Goal: Information Seeking & Learning: Check status

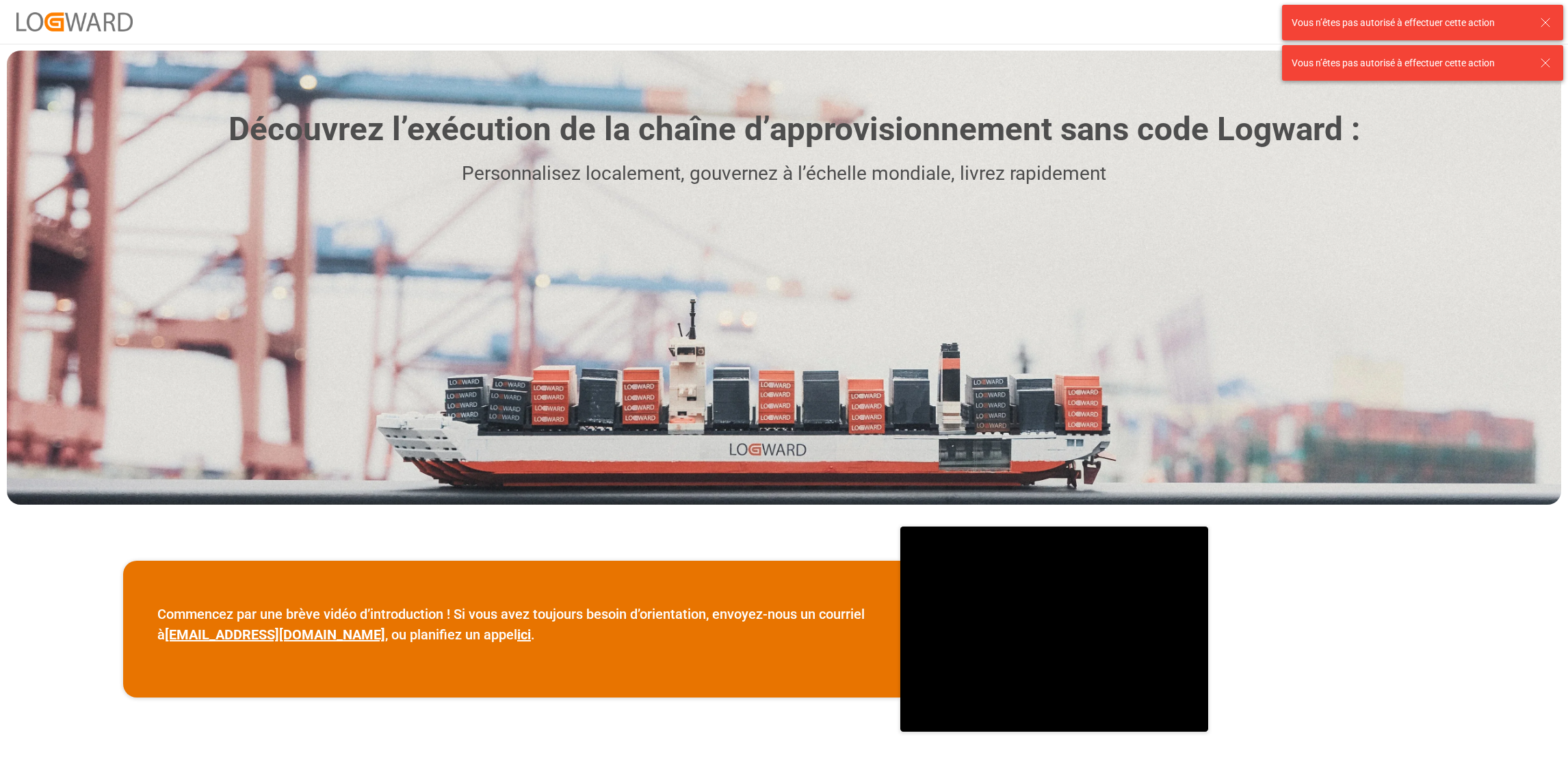
drag, startPoint x: 1546, startPoint y: 19, endPoint x: 1550, endPoint y: 40, distance: 21.4
click at [1546, 19] on icon at bounding box center [1545, 23] width 17 height 17
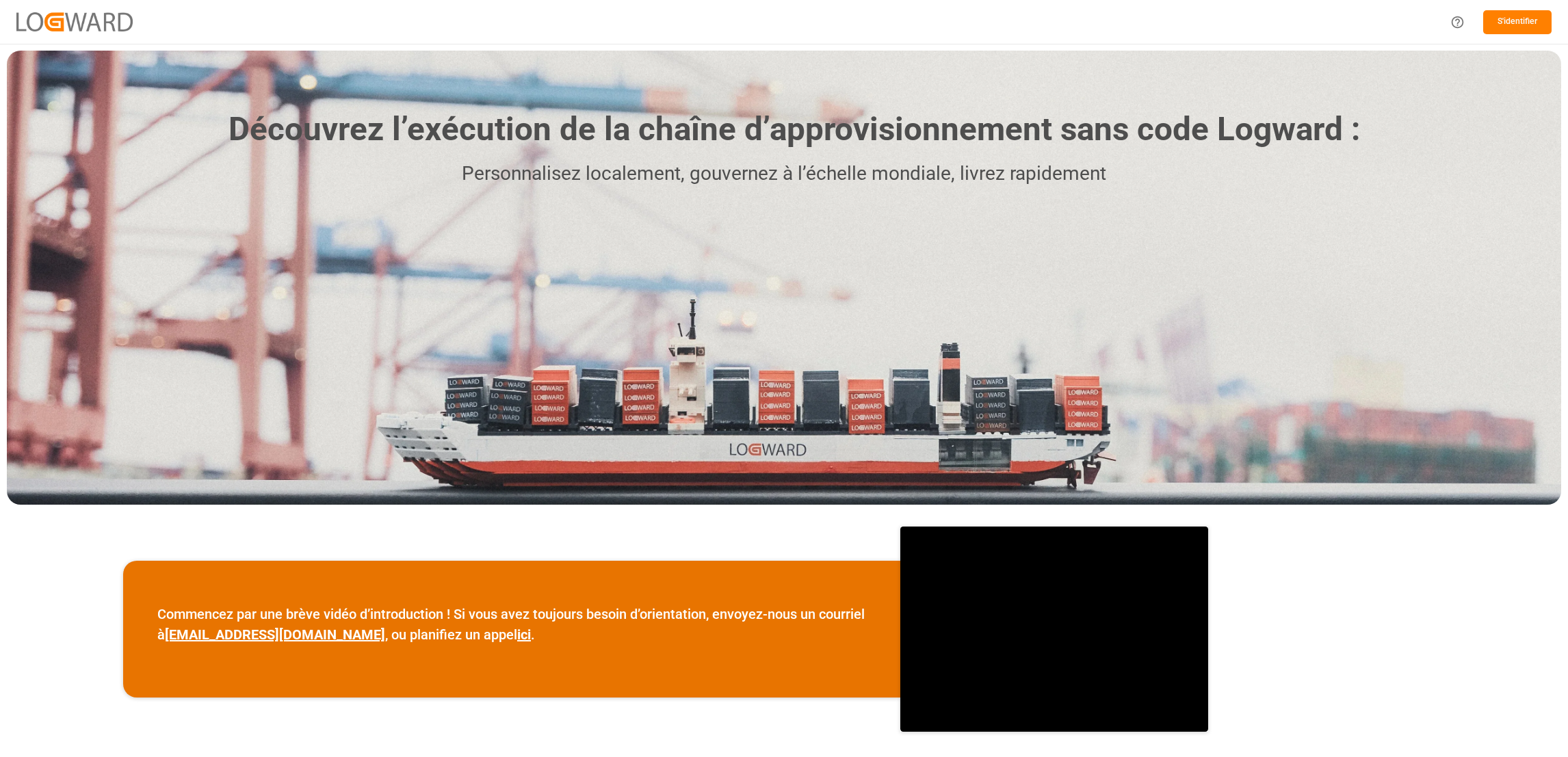
click at [1522, 26] on button "S'identifier" at bounding box center [1517, 22] width 68 height 24
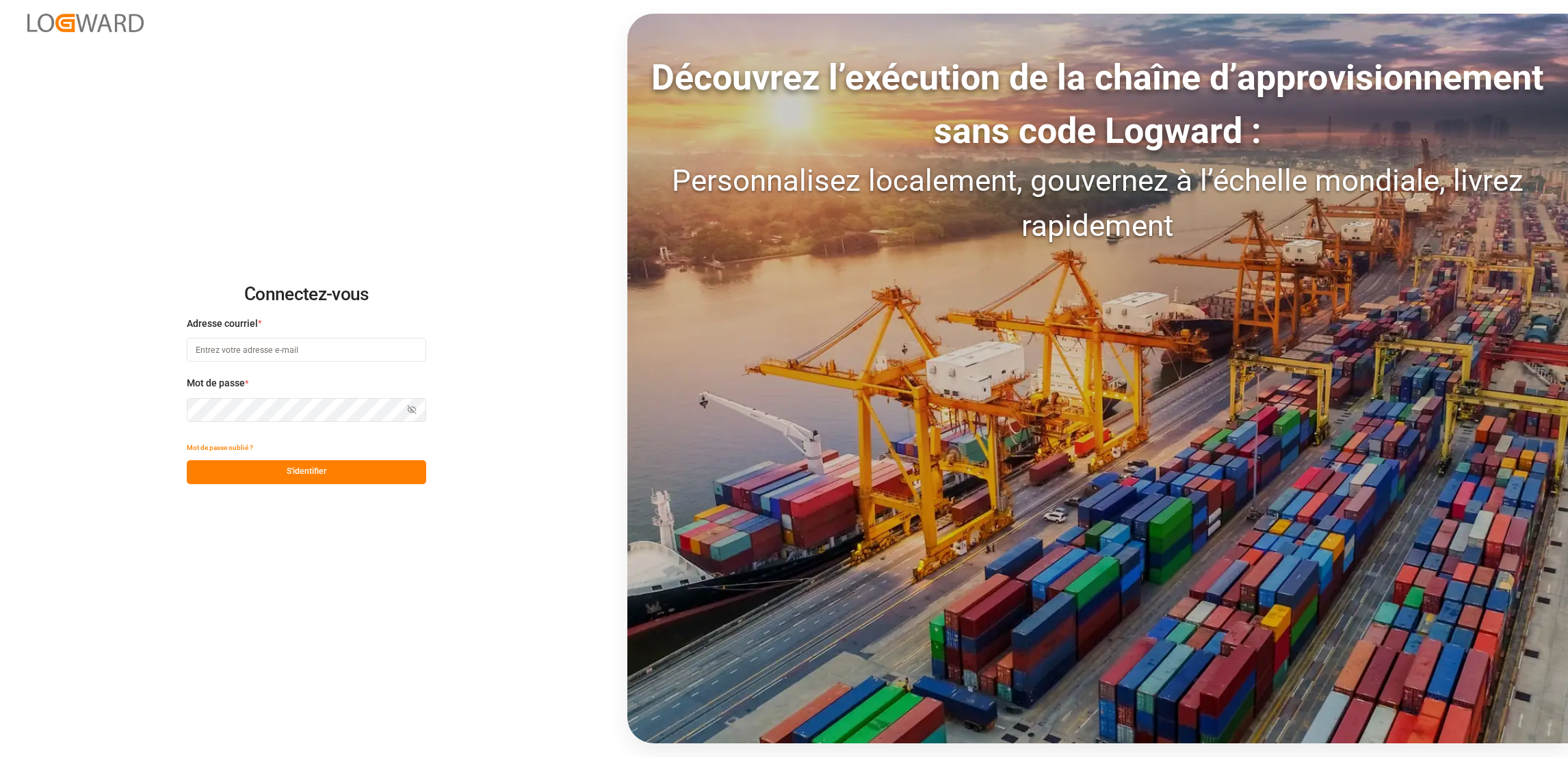
type input "[PERSON_NAME][EMAIL_ADDRESS][DOMAIN_NAME]"
click at [344, 473] on button "S'identifier" at bounding box center [306, 472] width 240 height 24
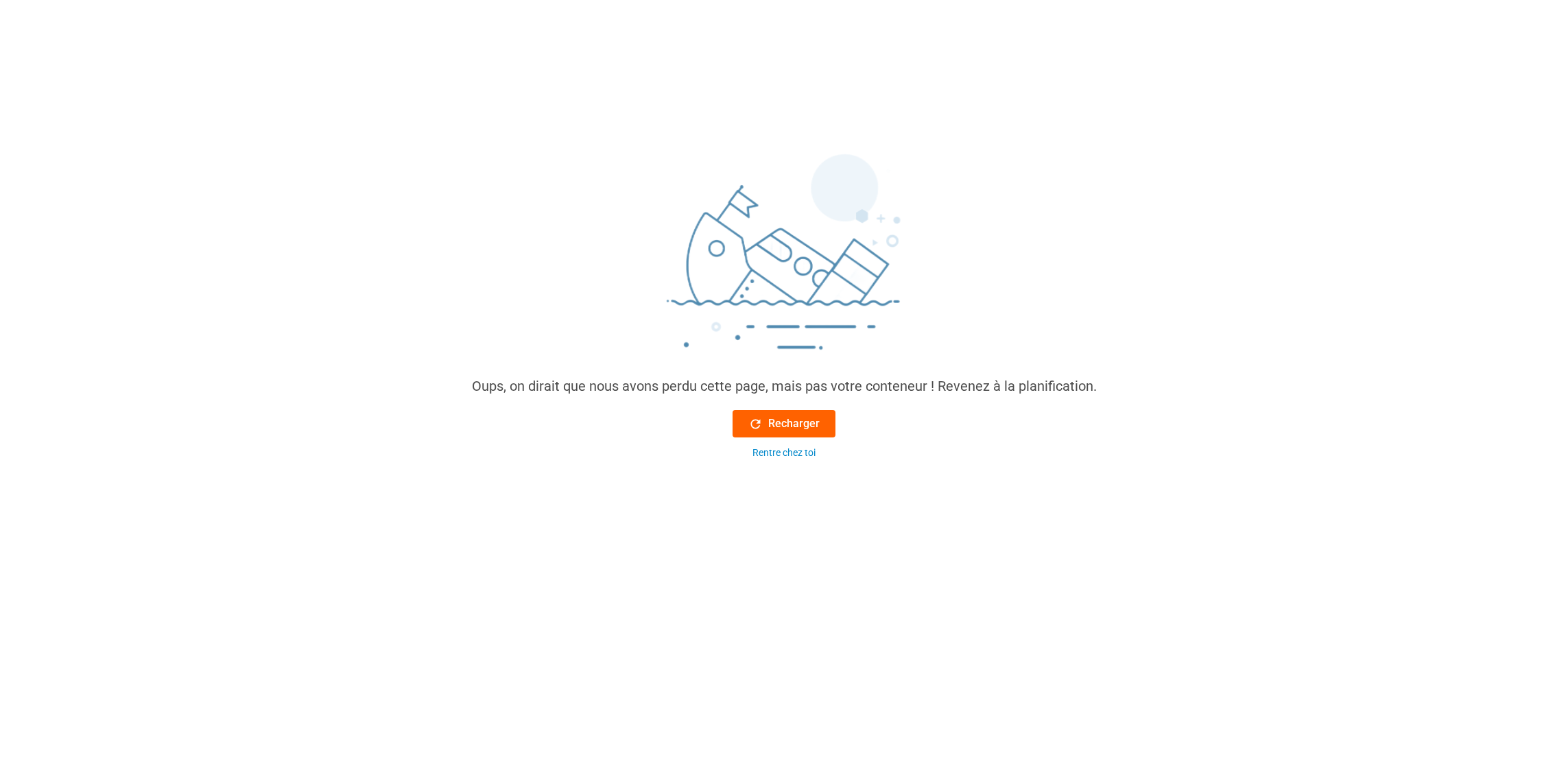
click at [802, 424] on font "Recharger" at bounding box center [794, 424] width 52 height 17
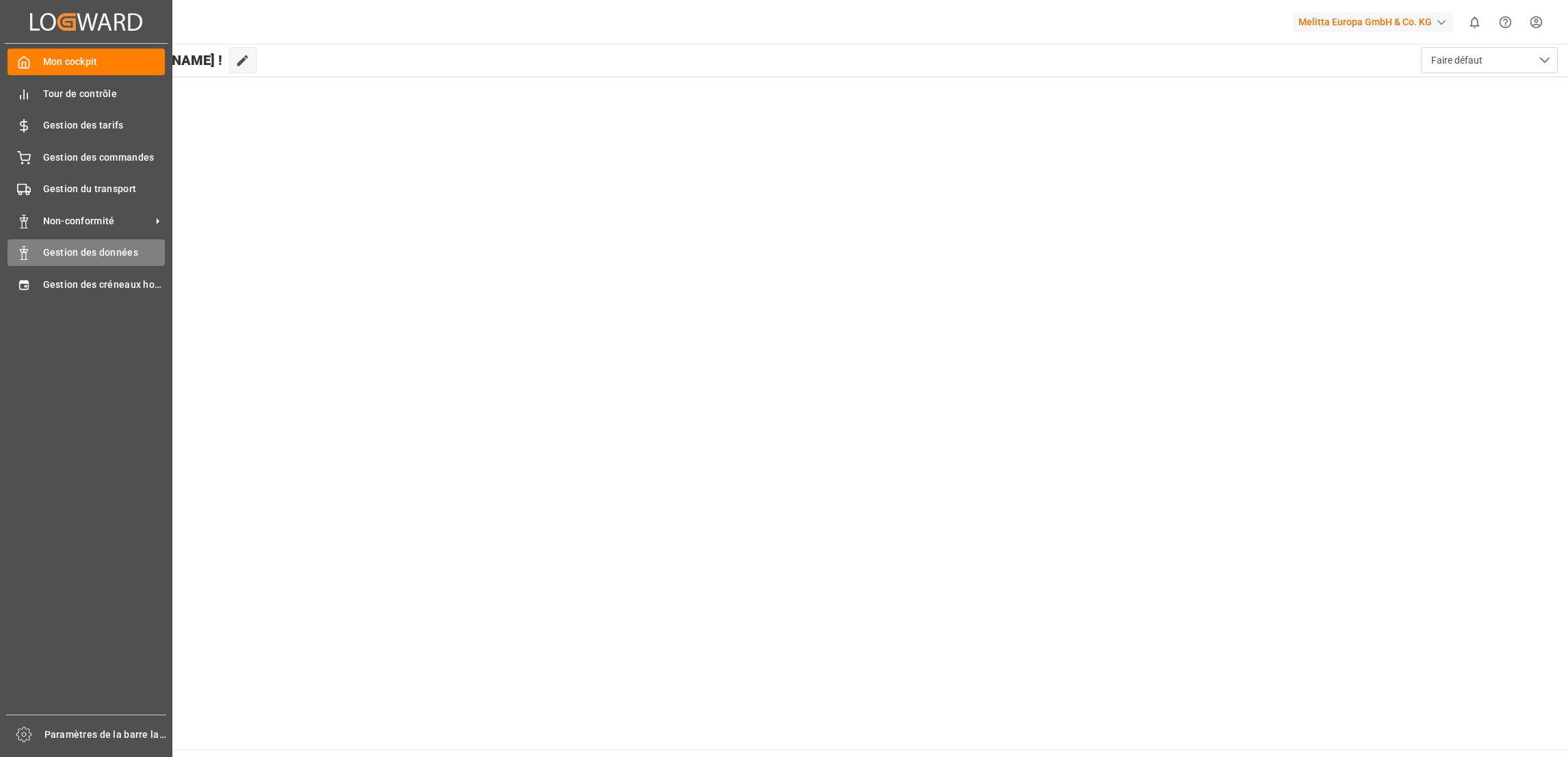
click at [62, 245] on span "Gestion des données" at bounding box center [104, 253] width 122 height 15
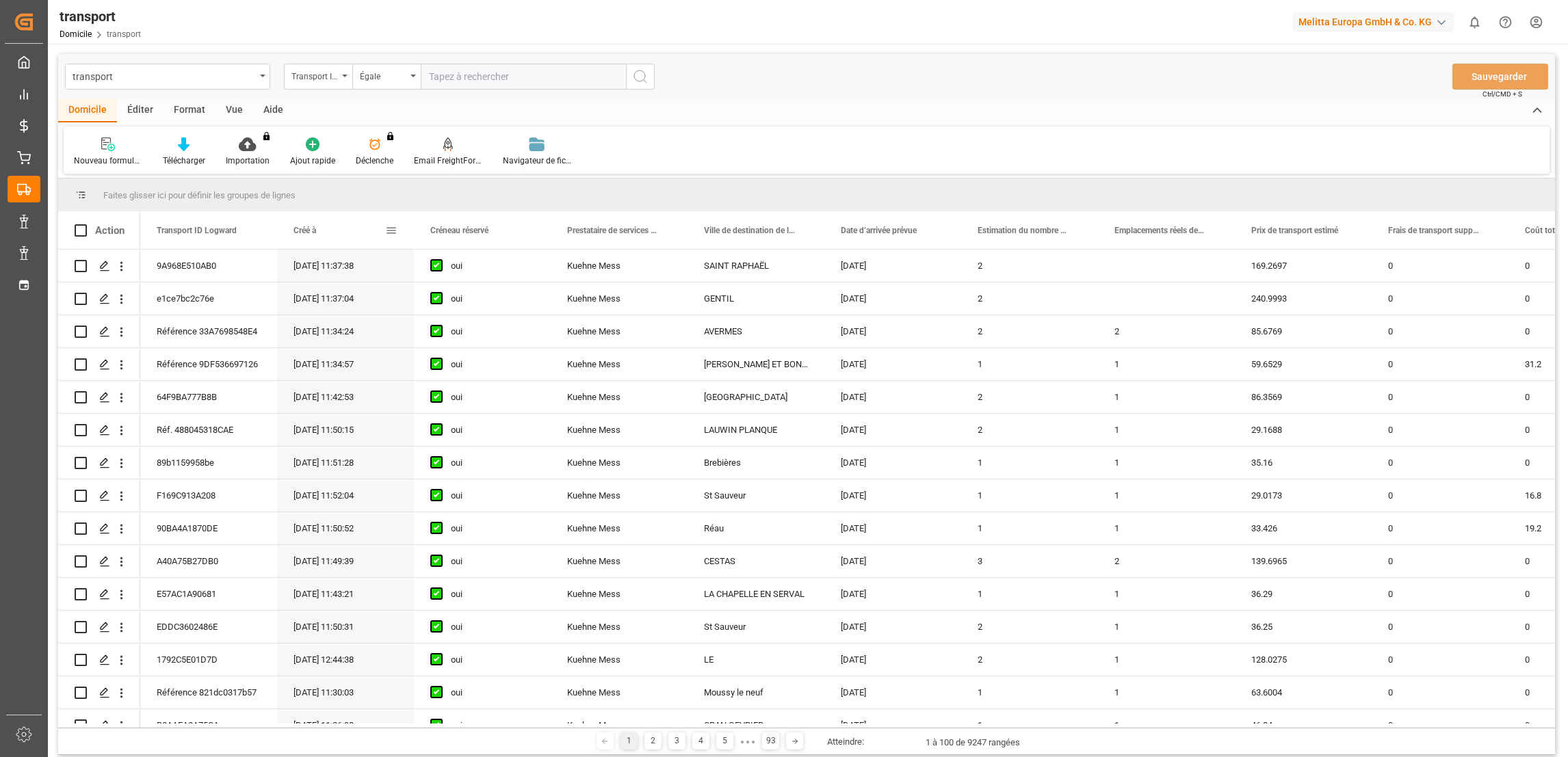
click at [389, 231] on span at bounding box center [390, 230] width 12 height 12
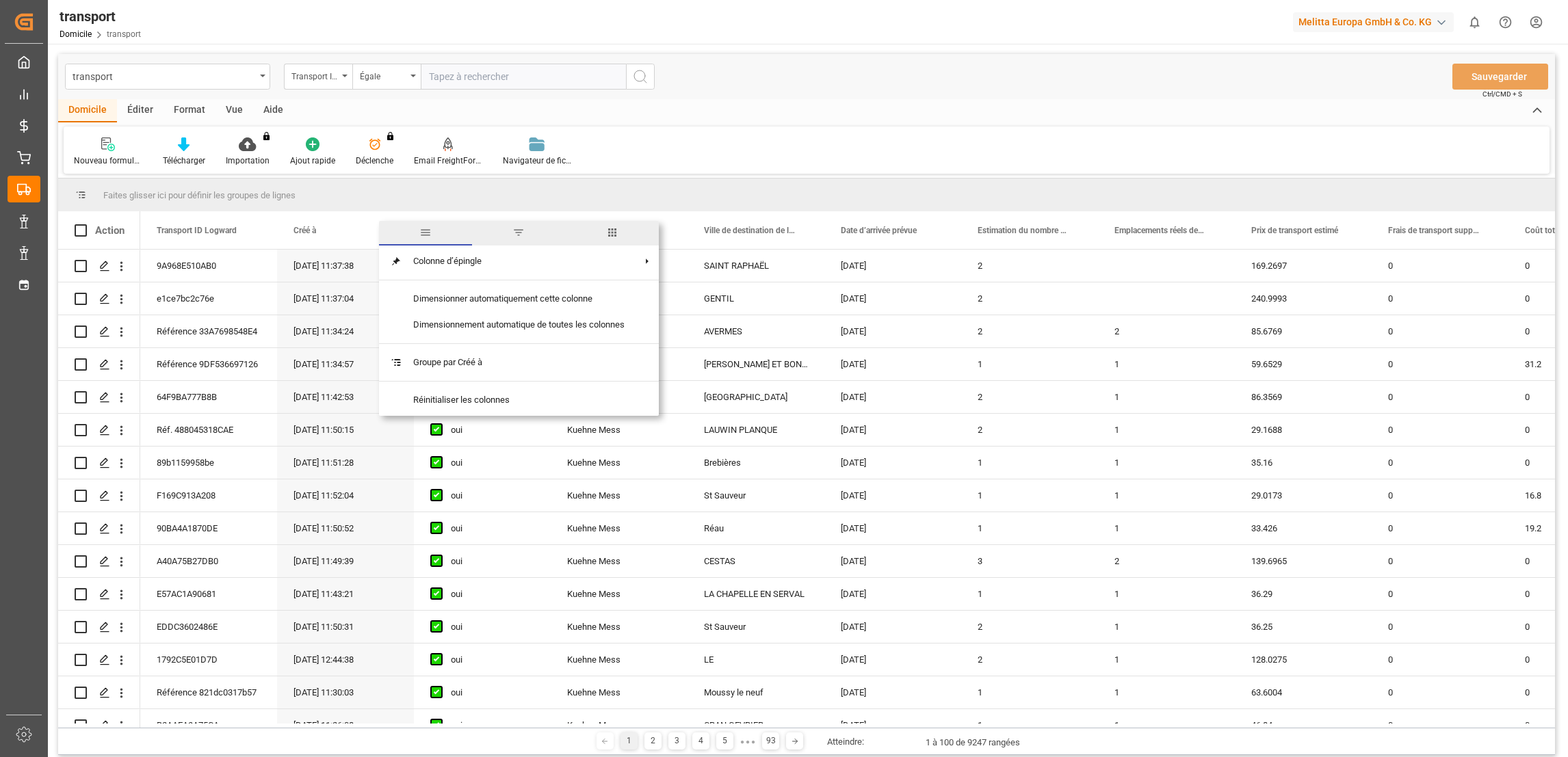
click at [511, 234] on span "filtre" at bounding box center [518, 233] width 93 height 25
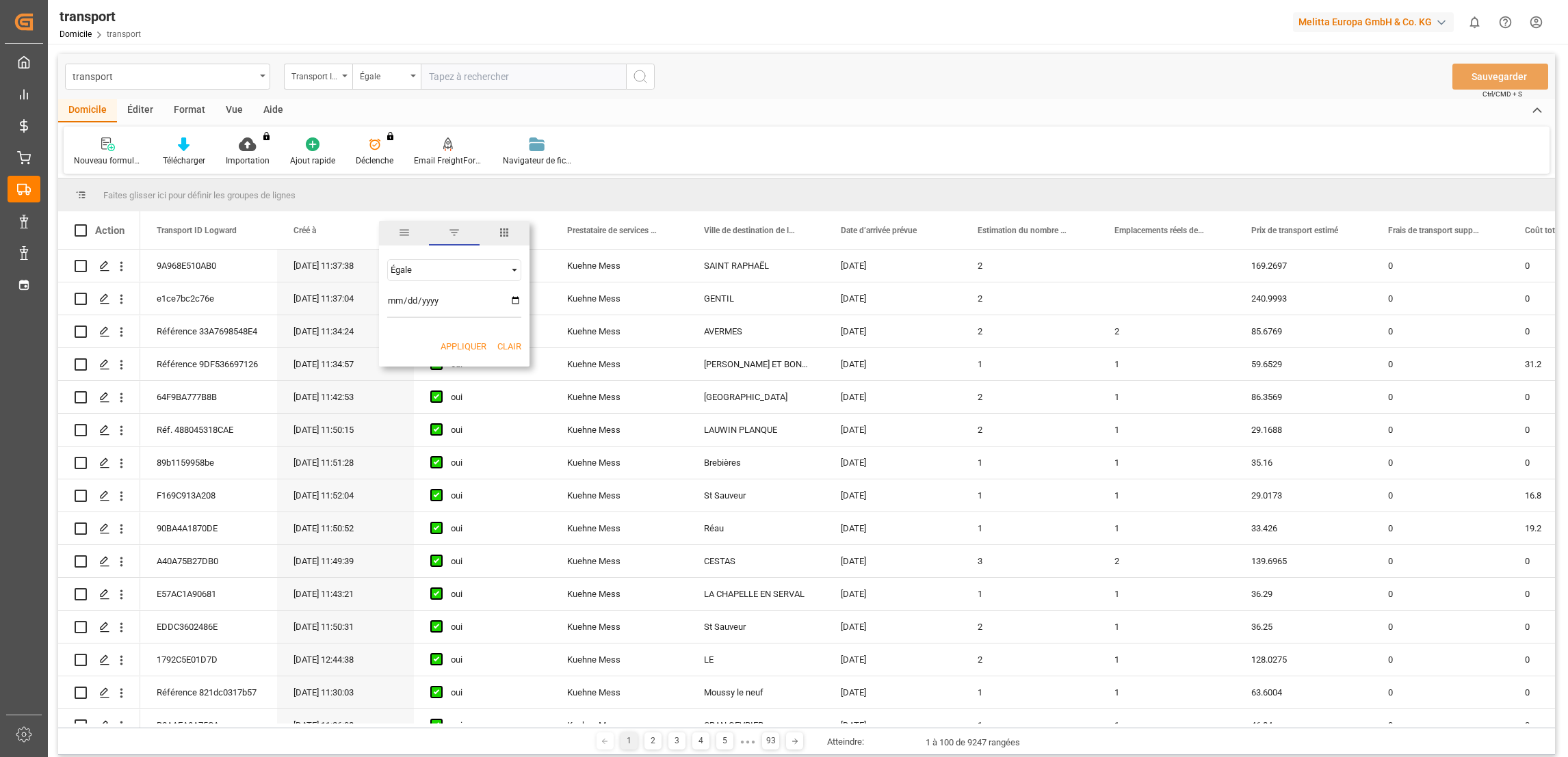
click at [389, 299] on input "date" at bounding box center [454, 304] width 134 height 28
click at [513, 299] on input "date" at bounding box center [454, 304] width 134 height 28
type input "[DATE]"
click at [466, 345] on button "Appliquer" at bounding box center [464, 346] width 46 height 14
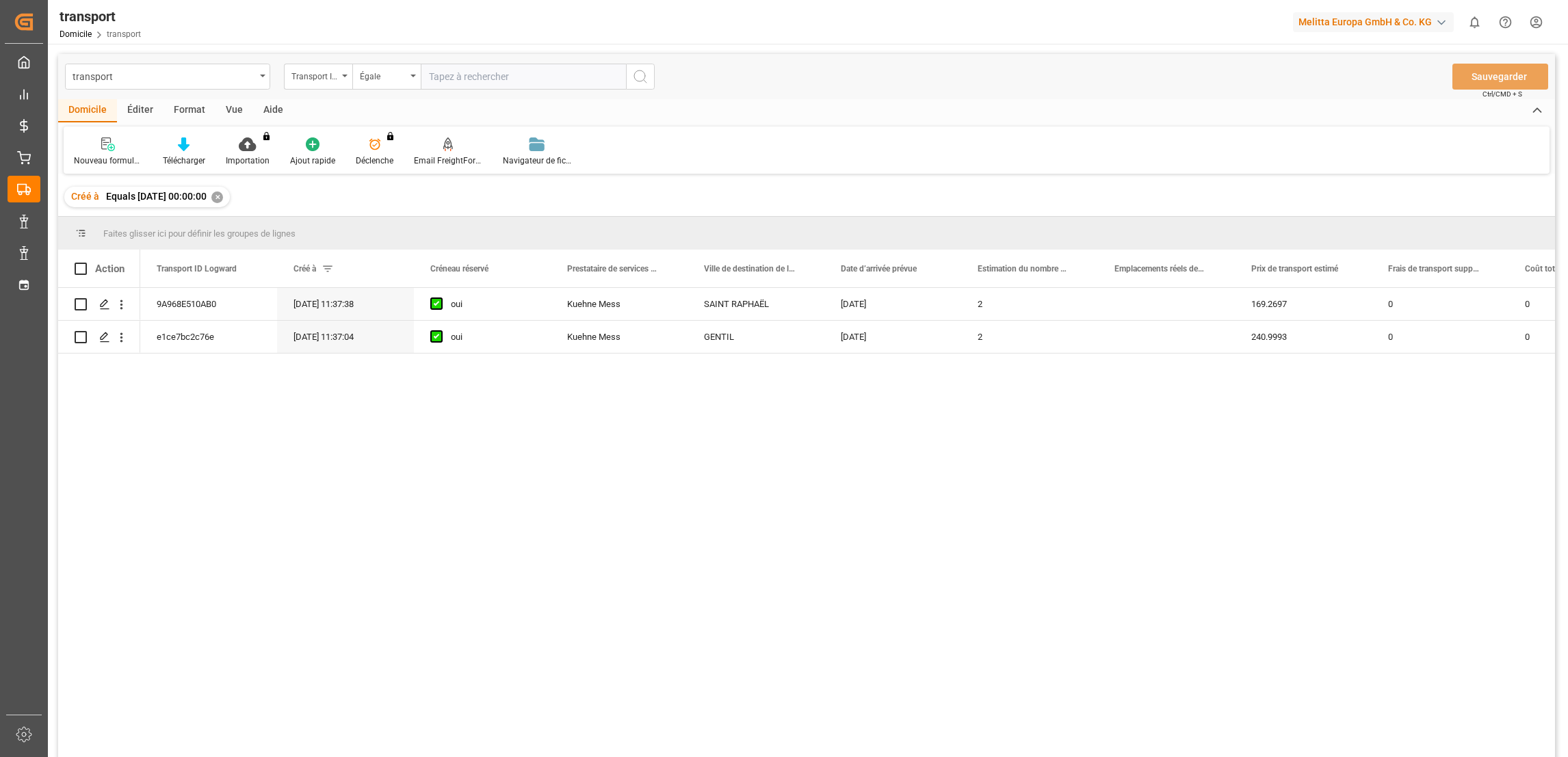
drag, startPoint x: 1509, startPoint y: 1, endPoint x: 1009, endPoint y: 426, distance: 656.2
click at [1007, 436] on div "9A968E510AB0 [DATE] 11:37:38 oui Kuehne Mess SAINT RAPHAËL [DATE] 2 169.2697 0 …" at bounding box center [848, 526] width 1415 height 479
drag, startPoint x: 1483, startPoint y: 387, endPoint x: 1398, endPoint y: 389, distance: 85.0
click at [1483, 389] on div "9A968E510AB0 [DATE] 11:37:38 oui Kuehne Mess SAINT RAPHAËL [DATE] 2 169.2697 0 …" at bounding box center [848, 526] width 1415 height 479
click at [1429, 438] on div "9A968E510AB0 [DATE] 11:37:38 oui Kuehne Mess SAINT RAPHAËL [DATE] 2 169.2697 0 …" at bounding box center [848, 526] width 1415 height 479
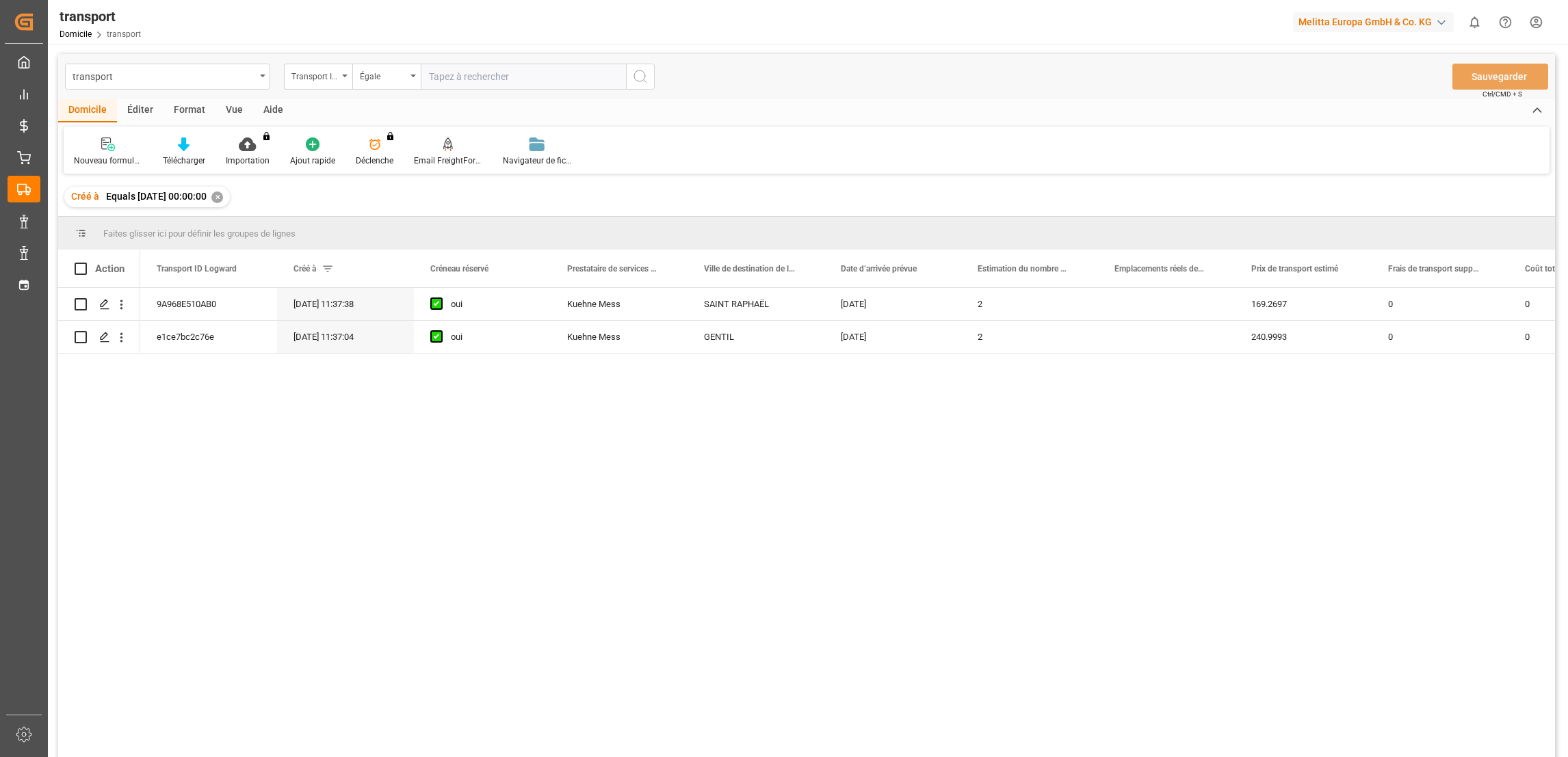
click at [1406, 471] on div "9A968E510AB0 [DATE] 11:37:38 oui Kuehne Mess SAINT RAPHAËL [DATE] 2 169.2697 0 …" at bounding box center [848, 526] width 1415 height 479
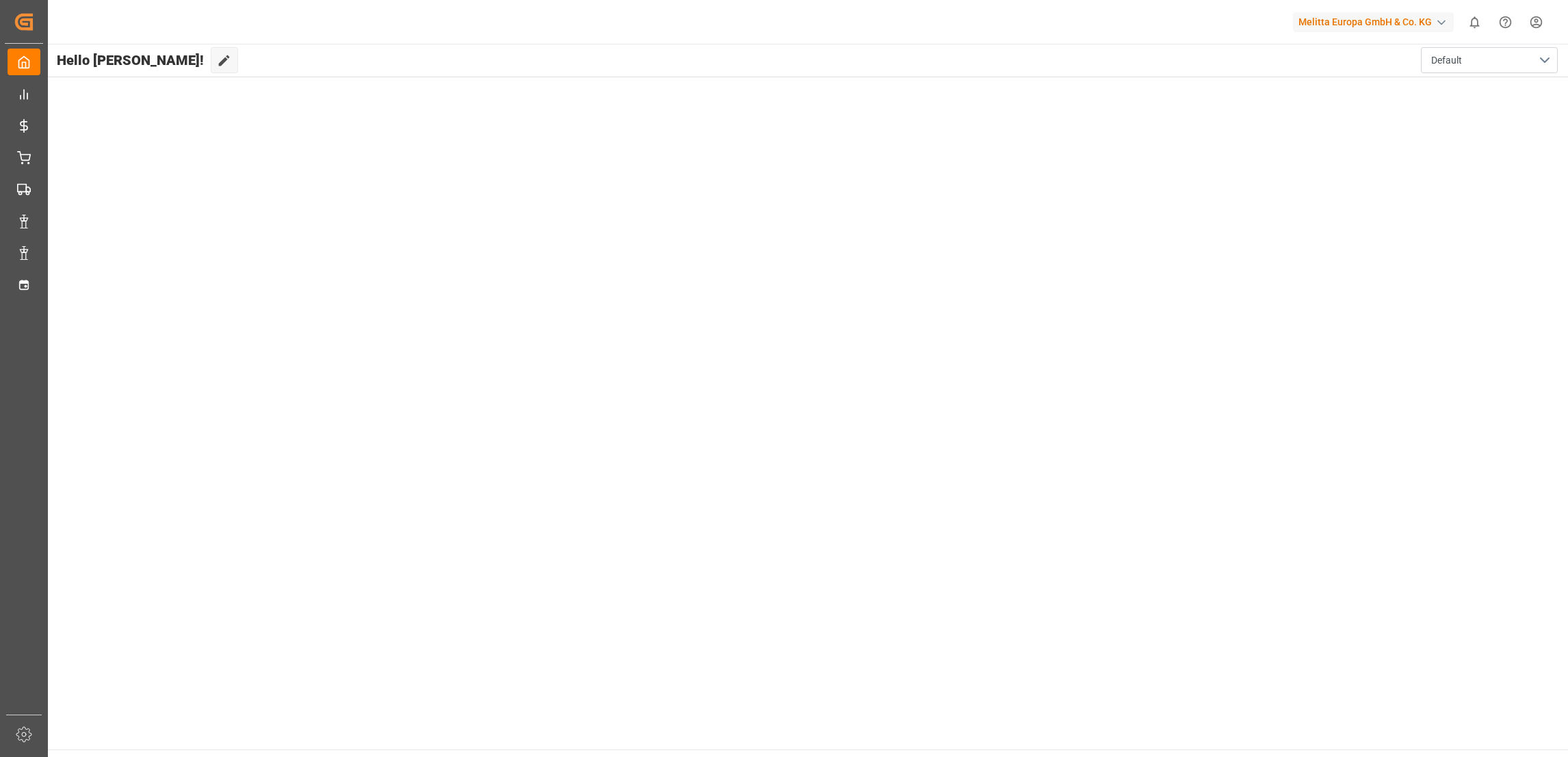
click at [1484, 258] on main "Hello Camille! Edit Cockpit Default" at bounding box center [807, 397] width 1521 height 706
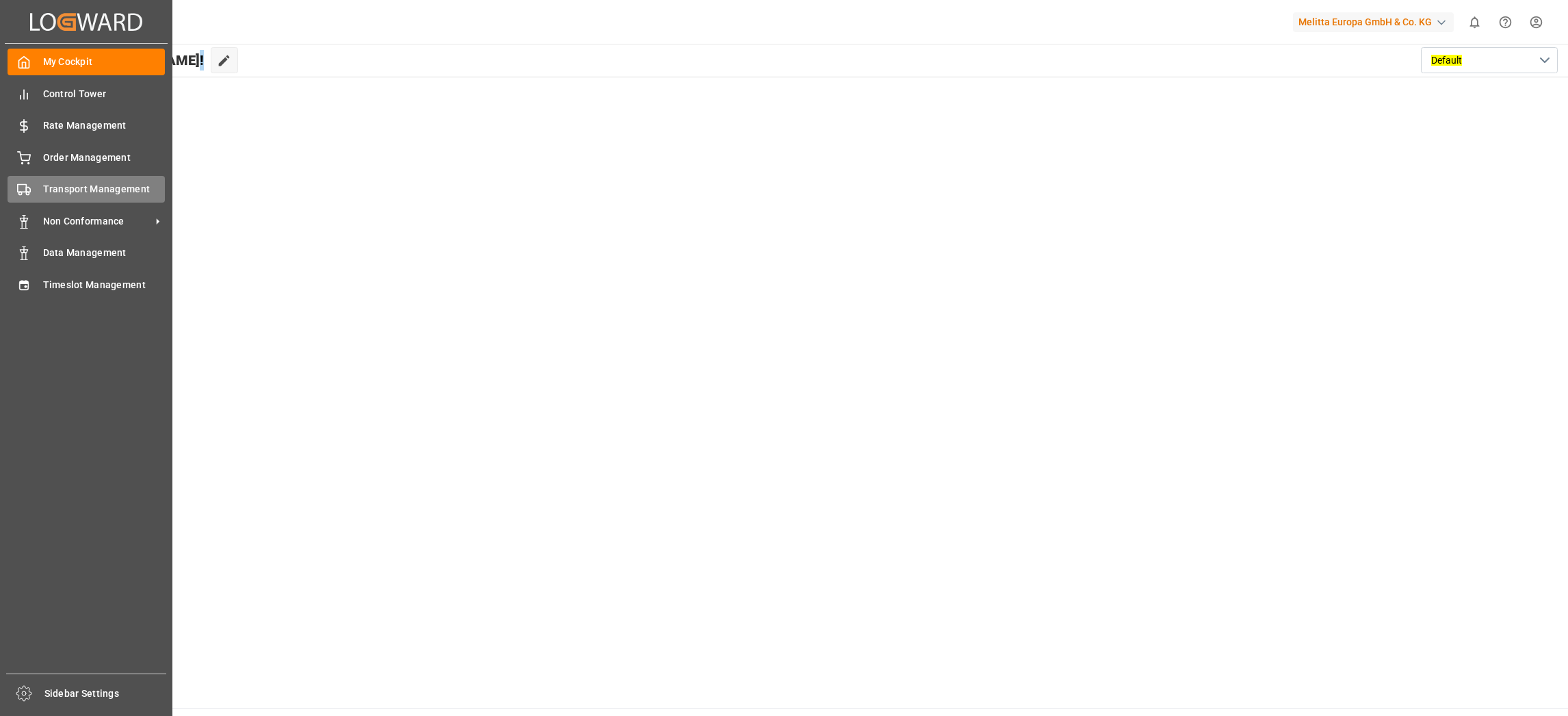
click at [118, 188] on span "Transport Management" at bounding box center [104, 189] width 122 height 15
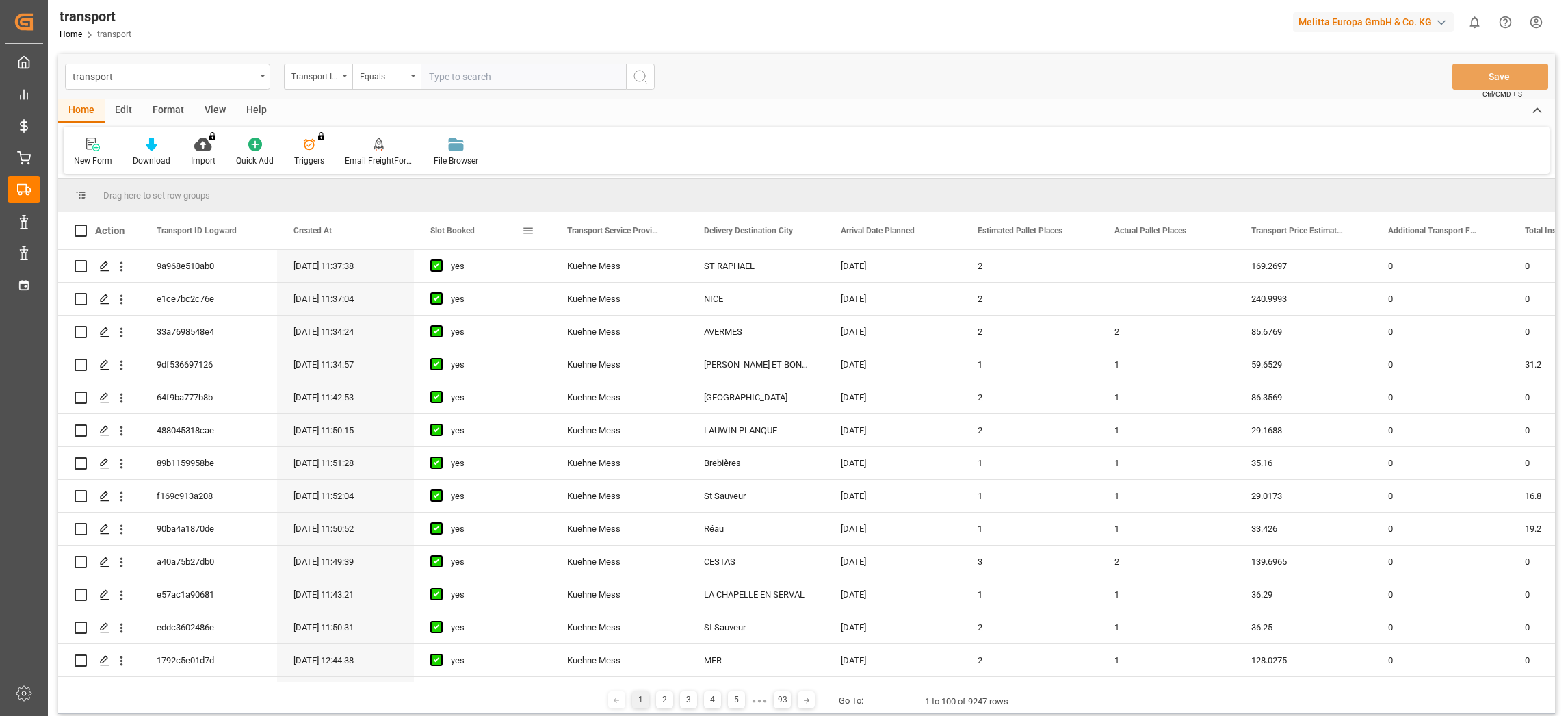
click at [532, 234] on span at bounding box center [527, 230] width 12 height 12
click at [582, 235] on span "filter" at bounding box center [592, 233] width 51 height 25
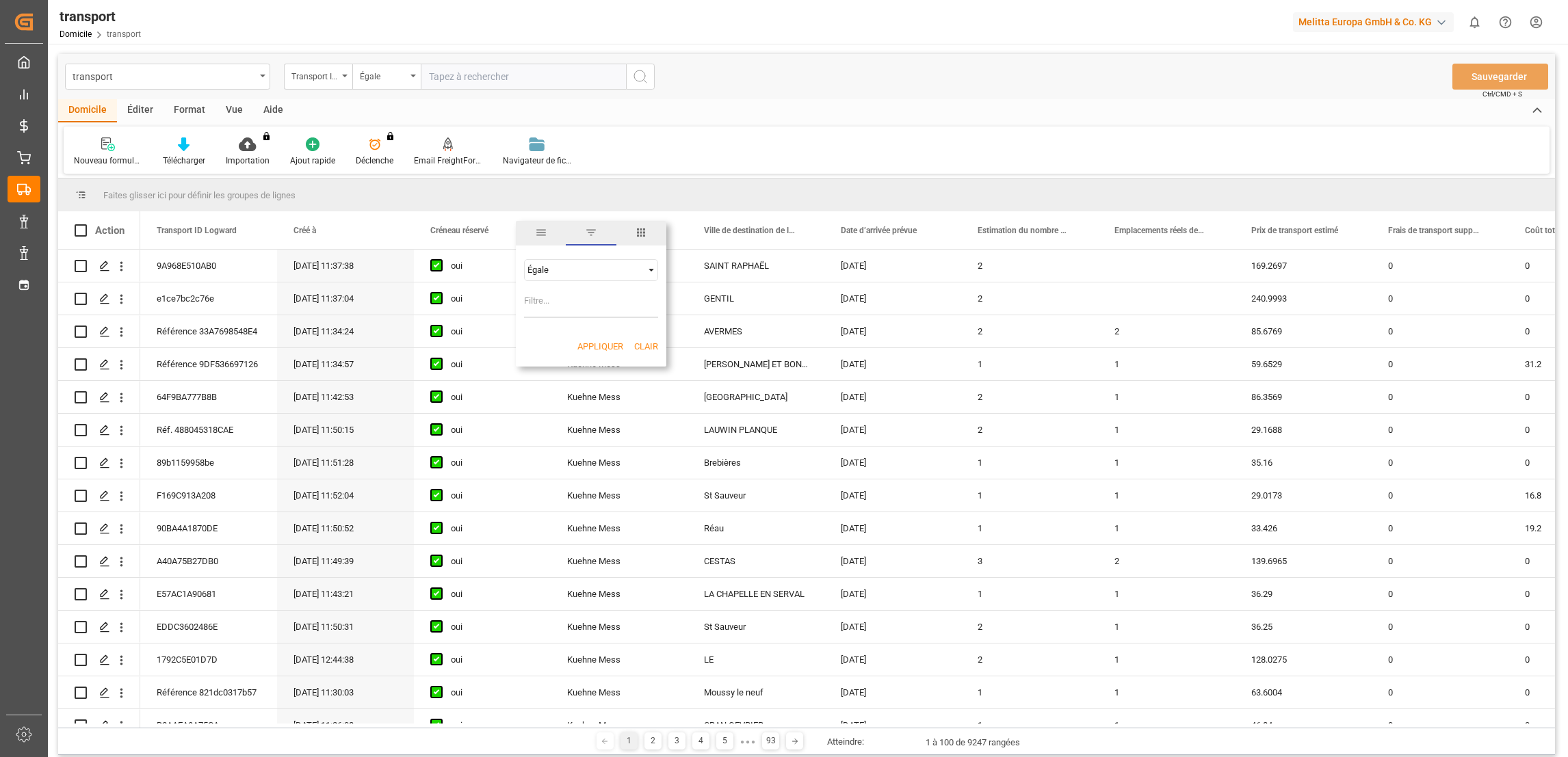
click at [693, 160] on div "Nouveau formulaire Télécharger Importation You don't have permission for this f…" at bounding box center [806, 150] width 1485 height 47
click at [528, 233] on span at bounding box center [527, 230] width 12 height 12
click at [586, 235] on span "filtre" at bounding box center [591, 232] width 12 height 12
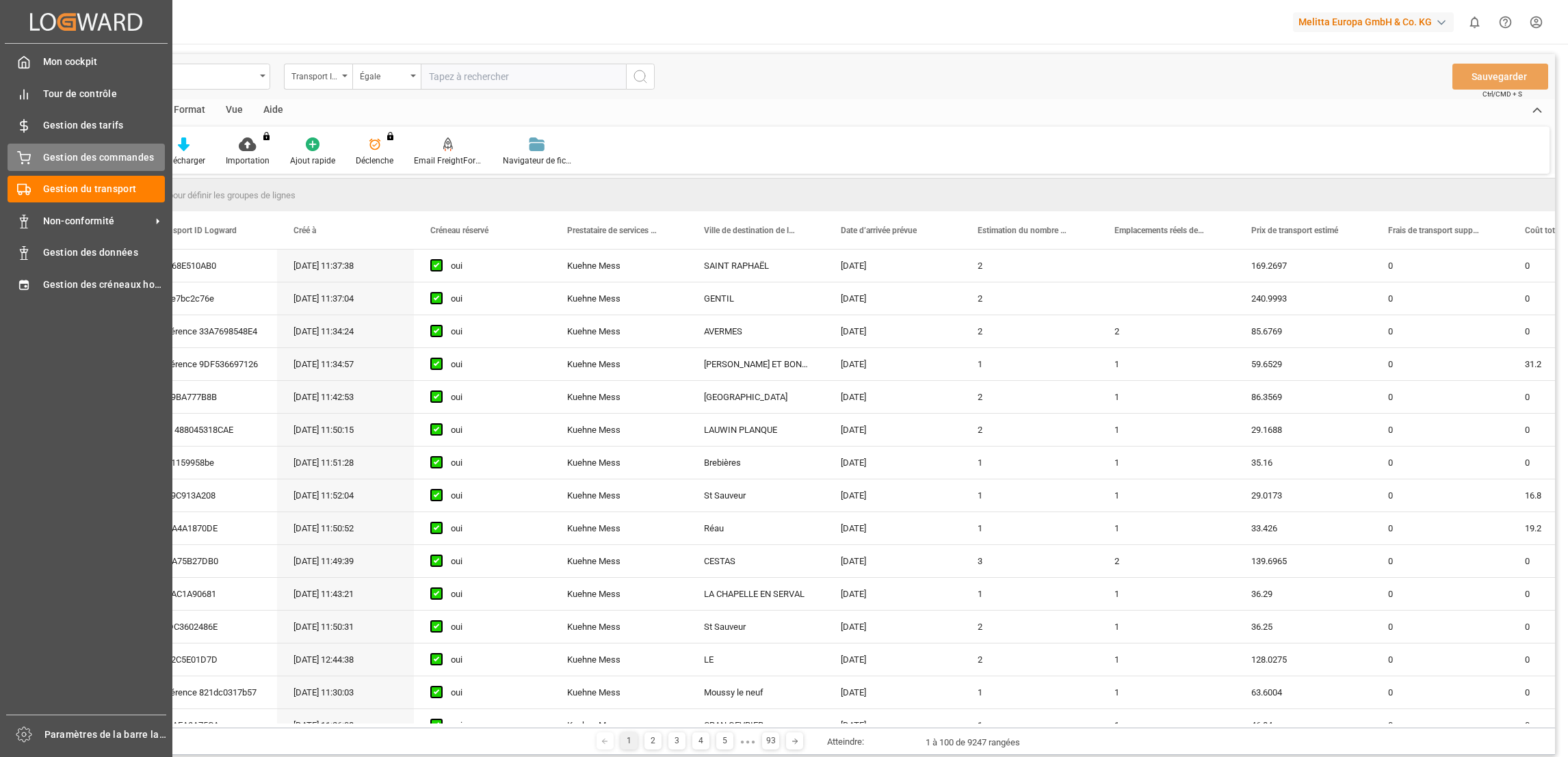
click at [105, 162] on span "Gestion des commandes" at bounding box center [104, 158] width 122 height 15
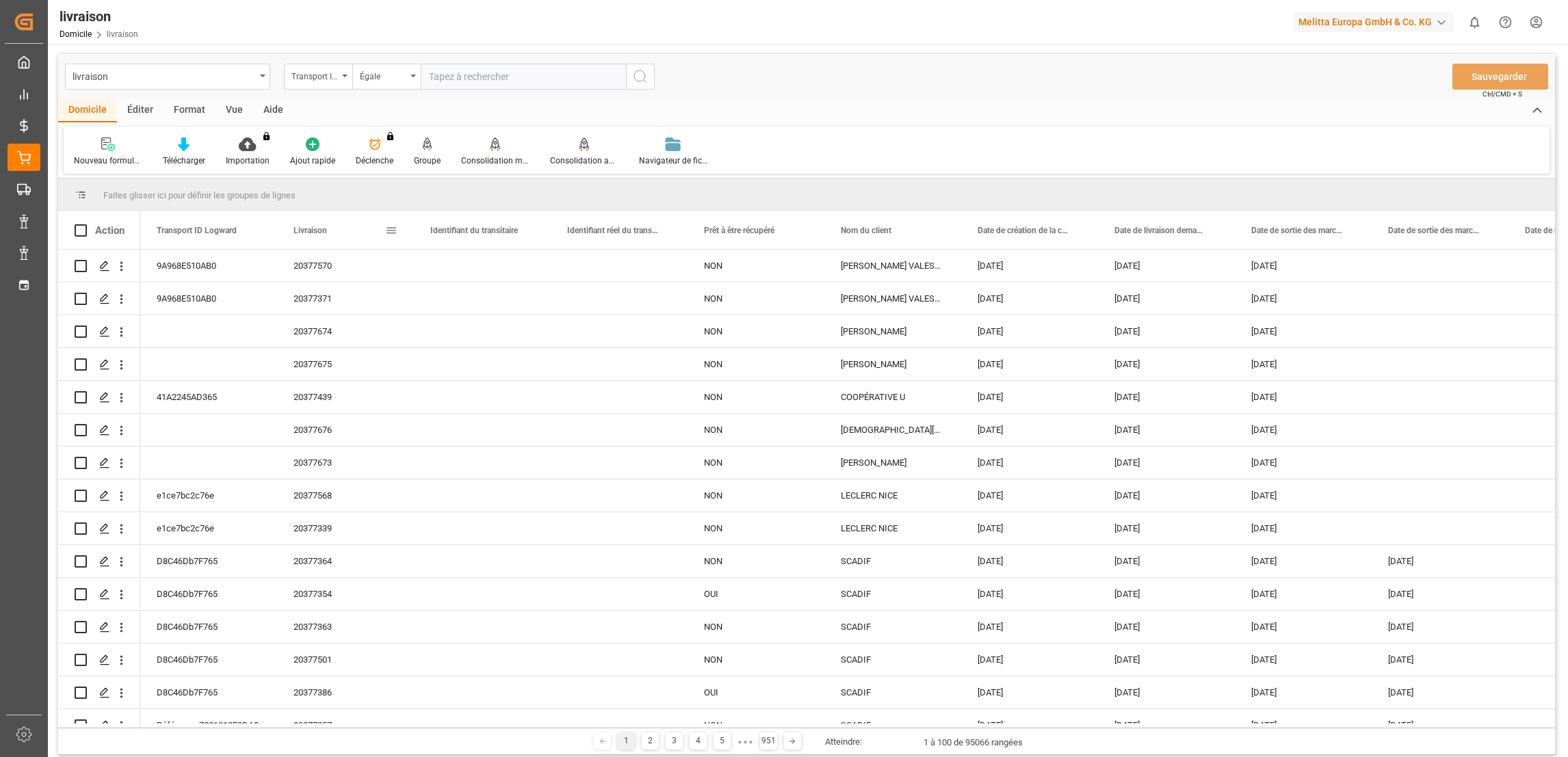
click at [390, 230] on span at bounding box center [390, 230] width 12 height 12
click at [451, 234] on span "filtre" at bounding box center [454, 232] width 12 height 12
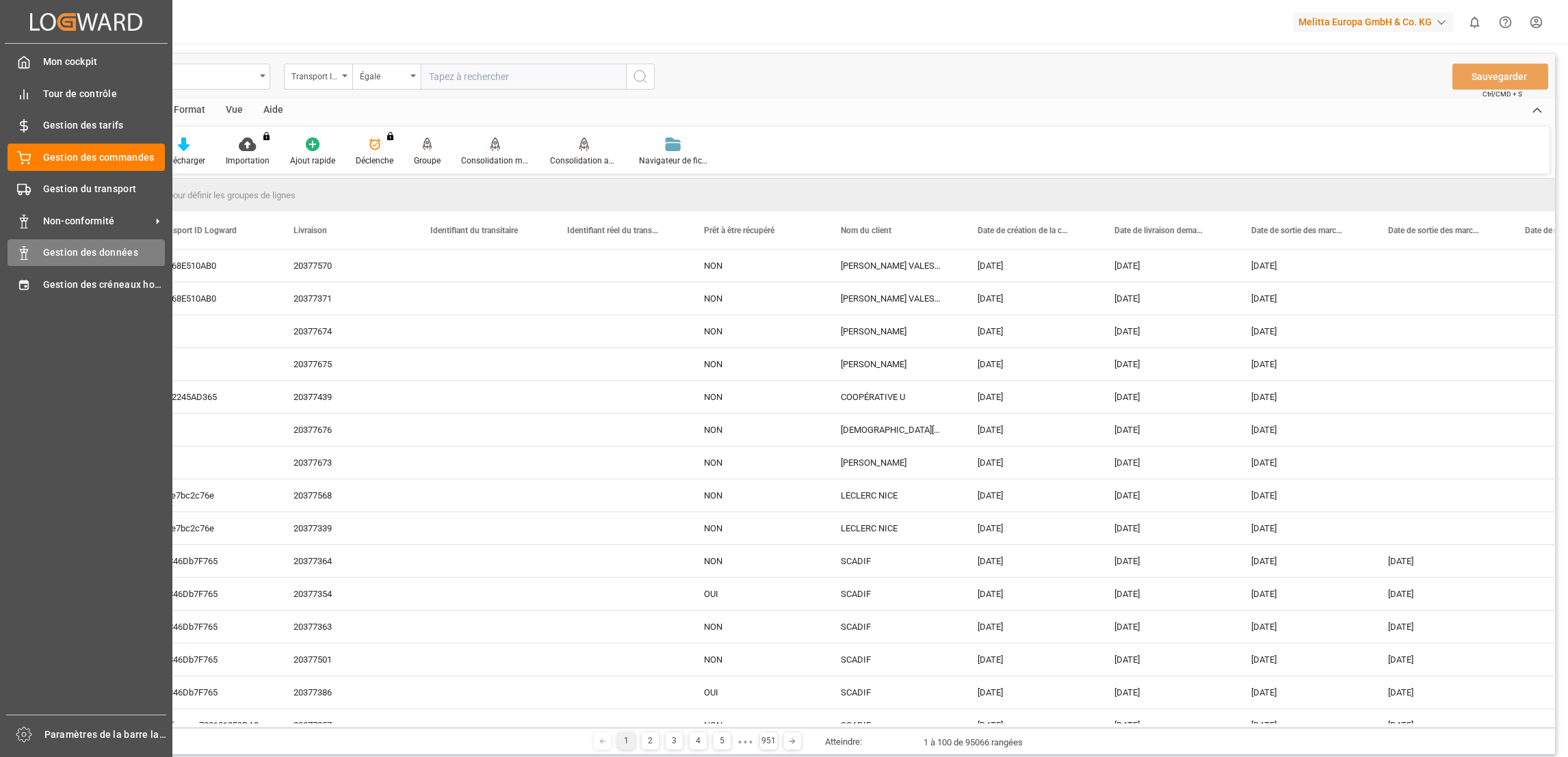
click at [93, 245] on span "Gestion des données" at bounding box center [104, 253] width 122 height 15
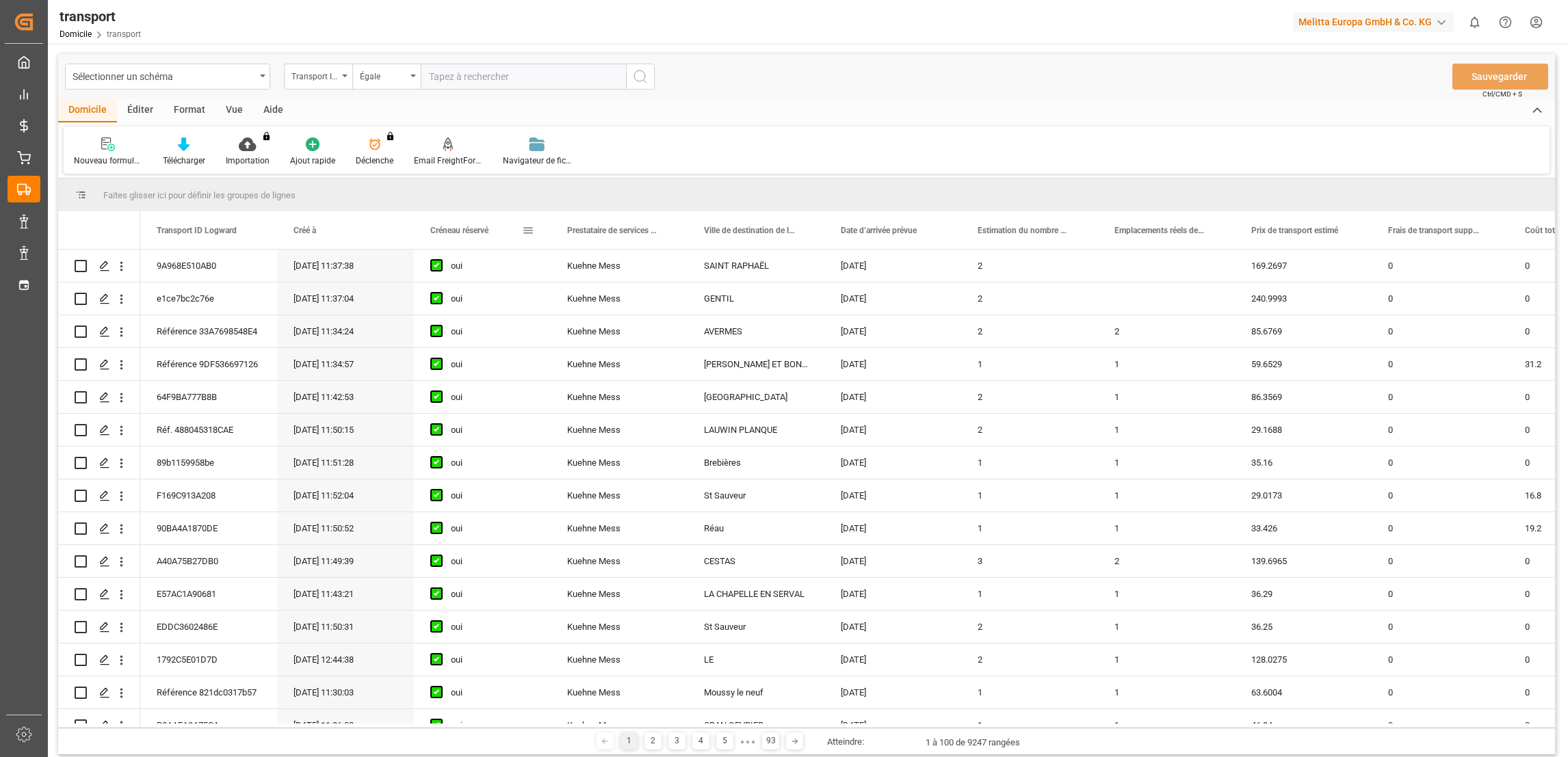
click at [529, 233] on span at bounding box center [527, 230] width 12 height 12
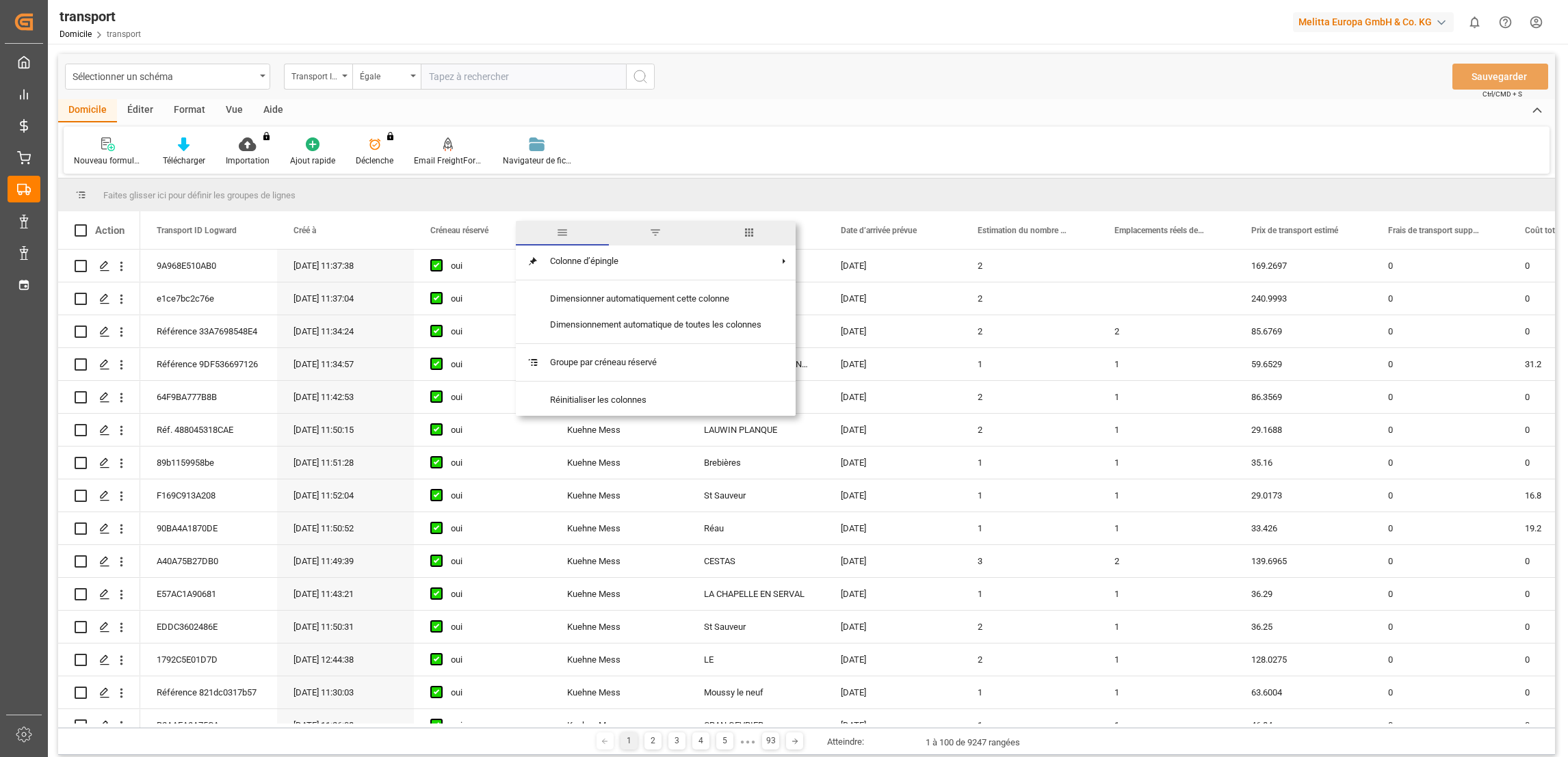
click at [655, 231] on span "filtre" at bounding box center [655, 232] width 12 height 12
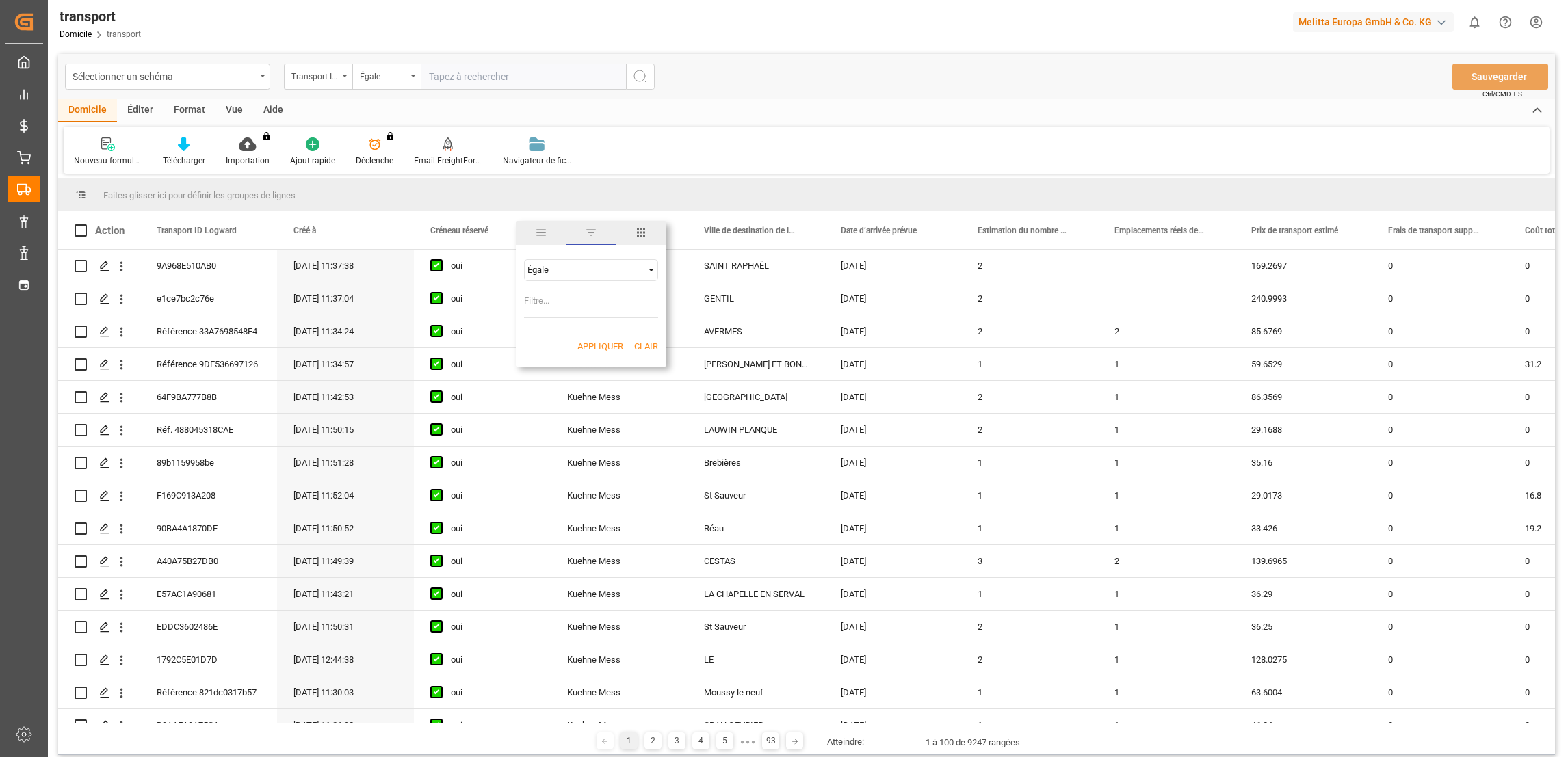
click at [801, 157] on div "Nouveau formulaire Télécharger Importation You don't have permission for this f…" at bounding box center [806, 150] width 1485 height 47
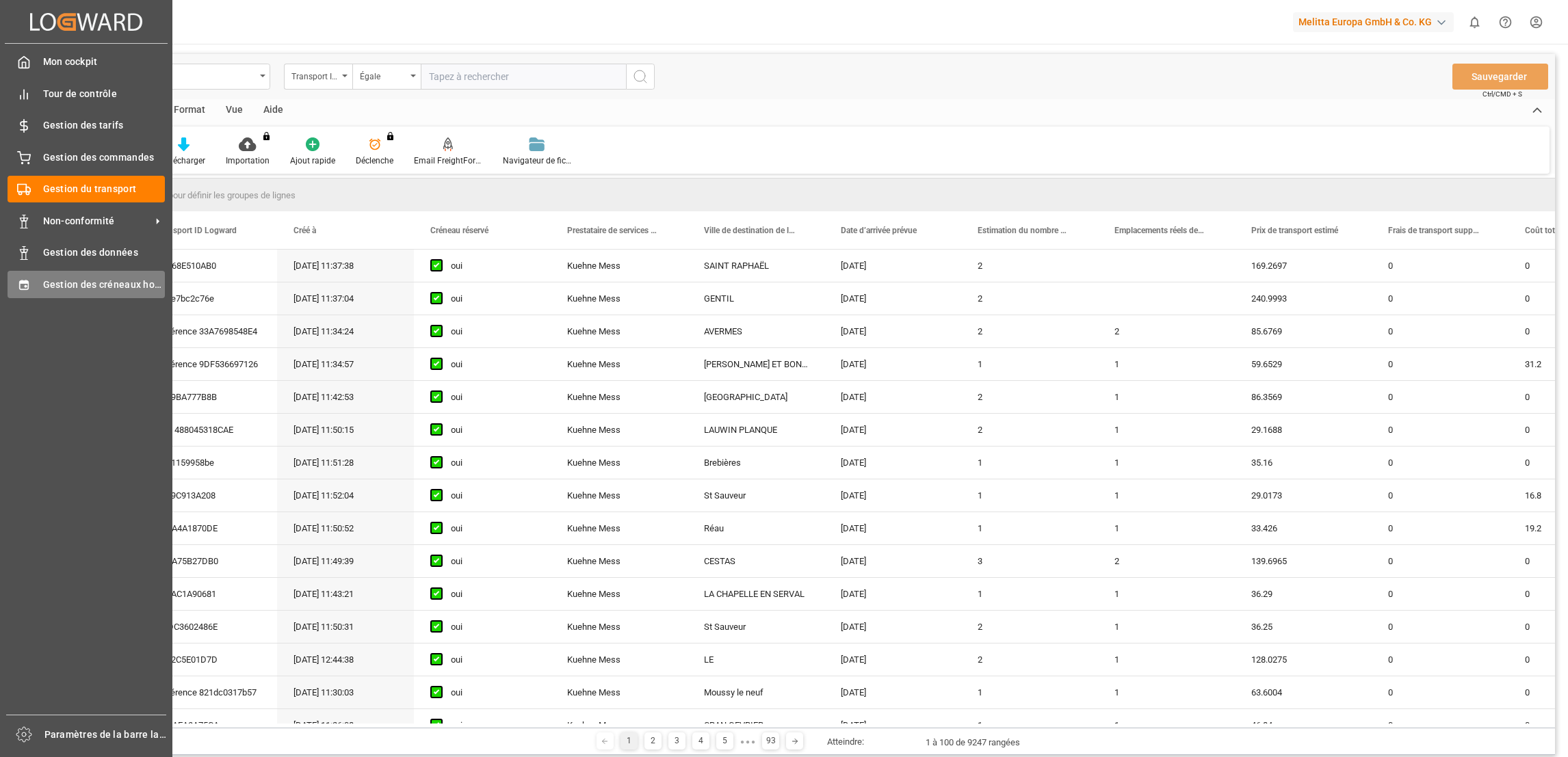
click at [85, 280] on span "Gestion des créneaux horaires" at bounding box center [104, 285] width 122 height 15
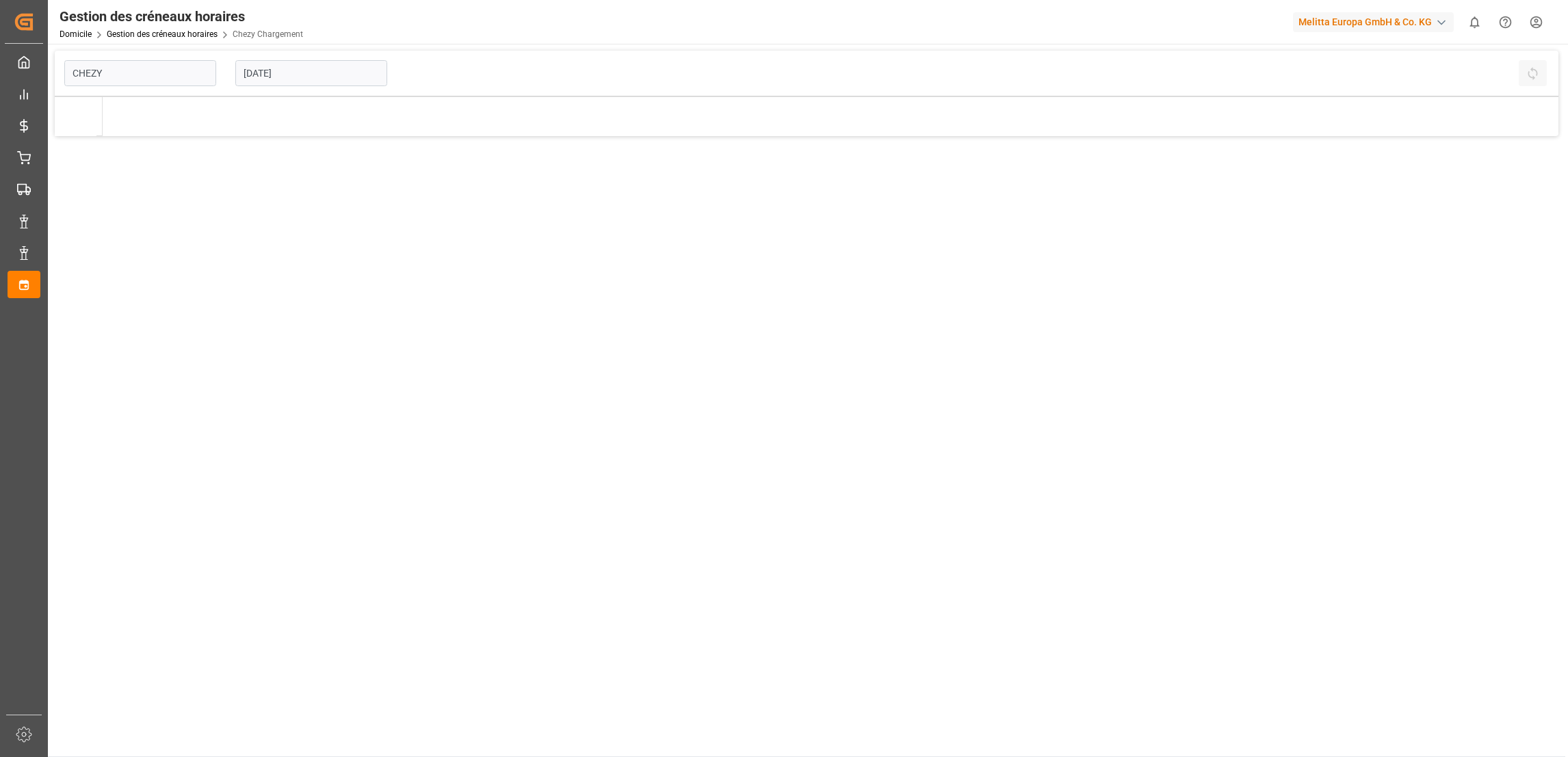
type input "Chezy Loading"
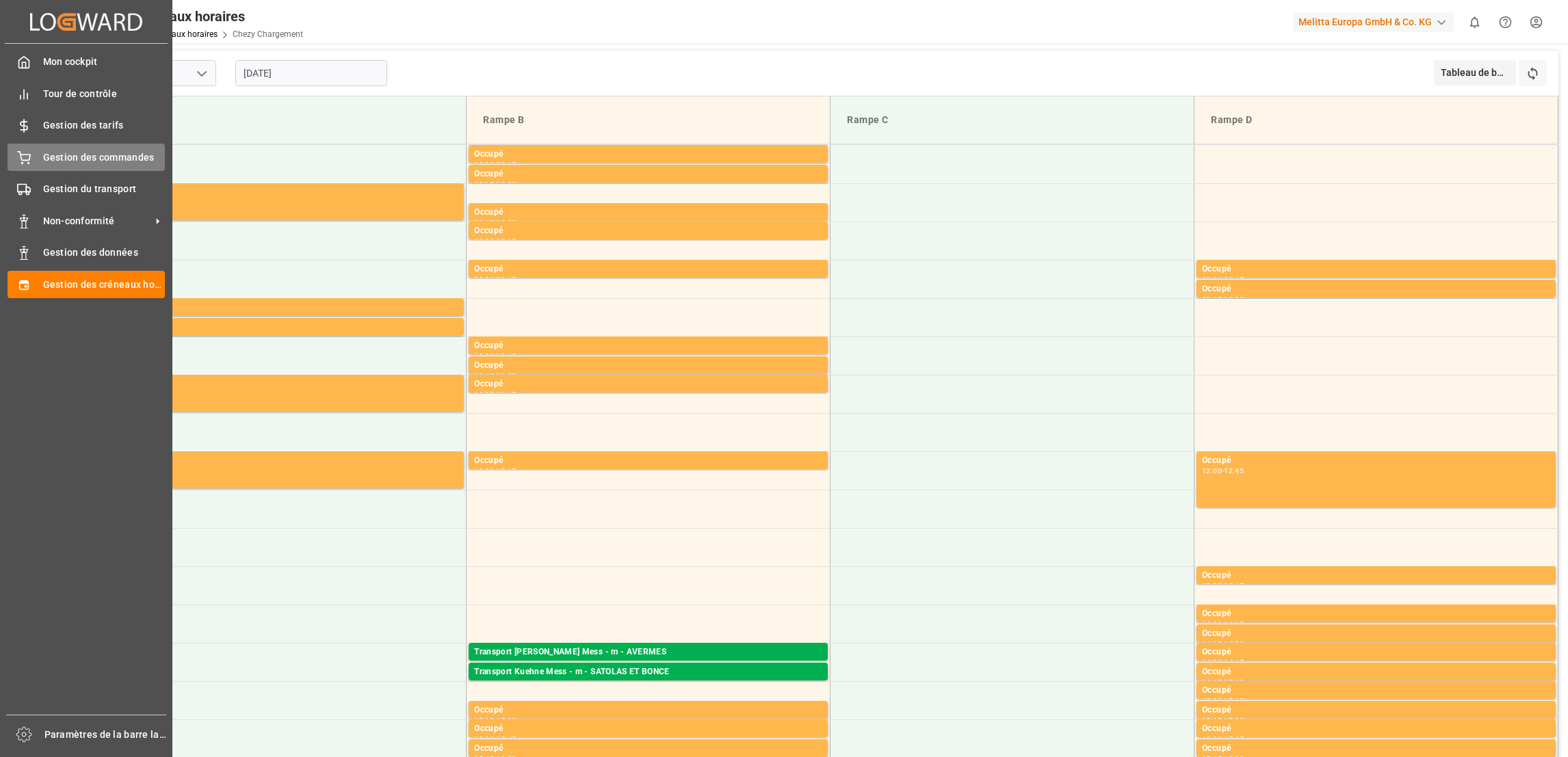
click at [114, 155] on span "Gestion des commandes" at bounding box center [104, 158] width 122 height 15
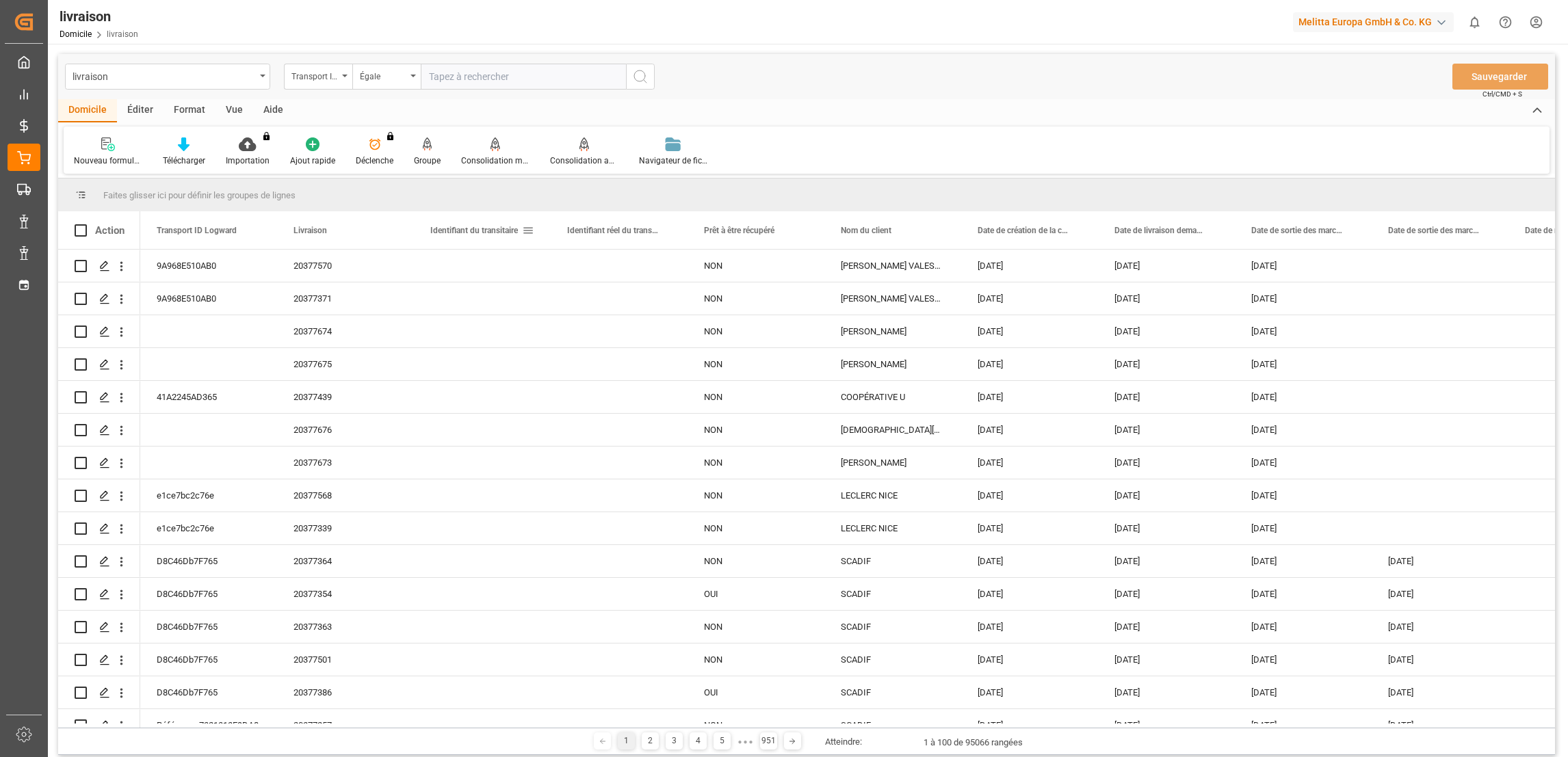
click at [526, 237] on div "Identifiant du transitaire" at bounding box center [481, 230] width 104 height 38
click at [533, 229] on span at bounding box center [527, 230] width 12 height 12
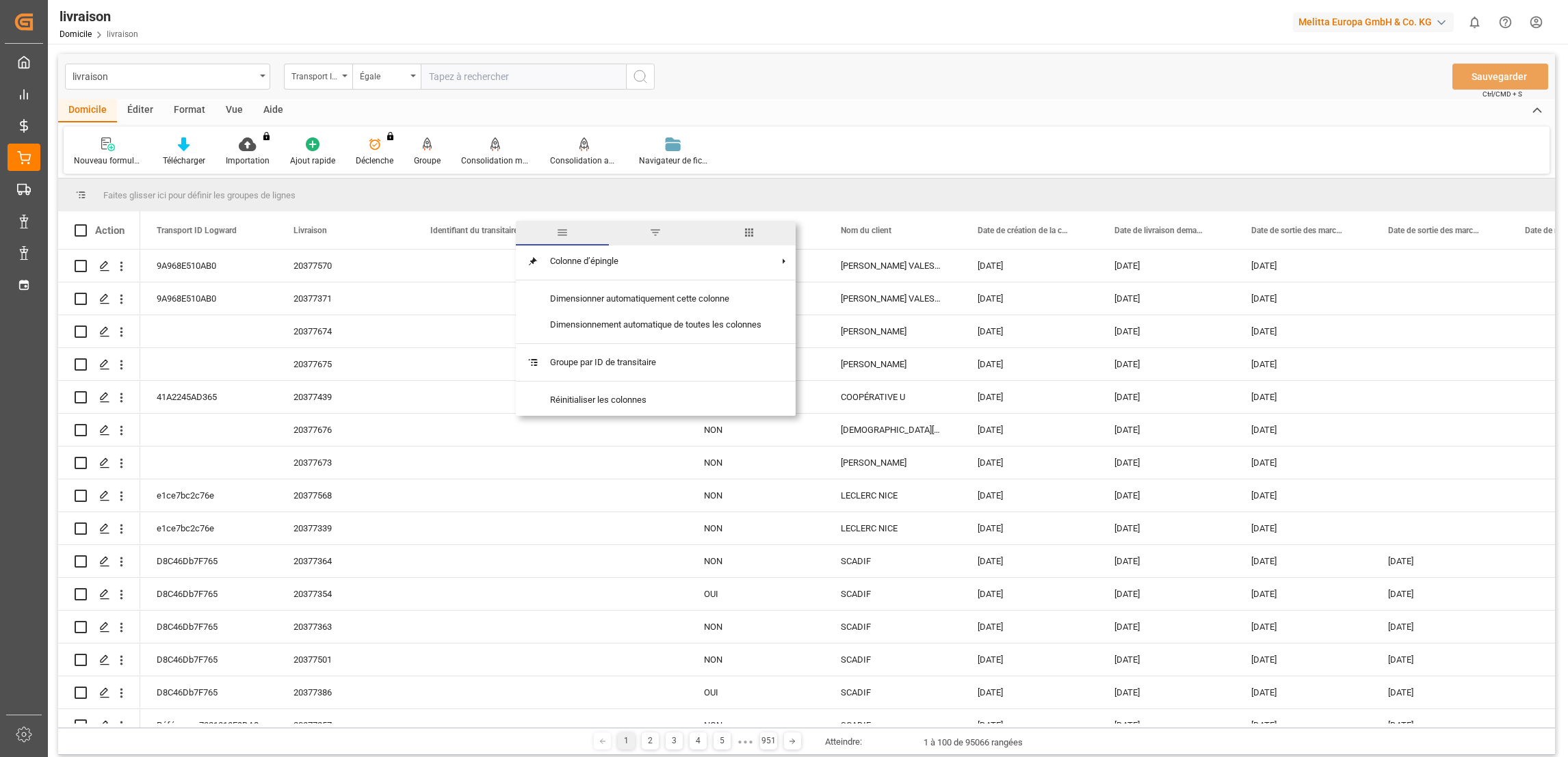
click at [652, 238] on span "filtre" at bounding box center [655, 232] width 12 height 12
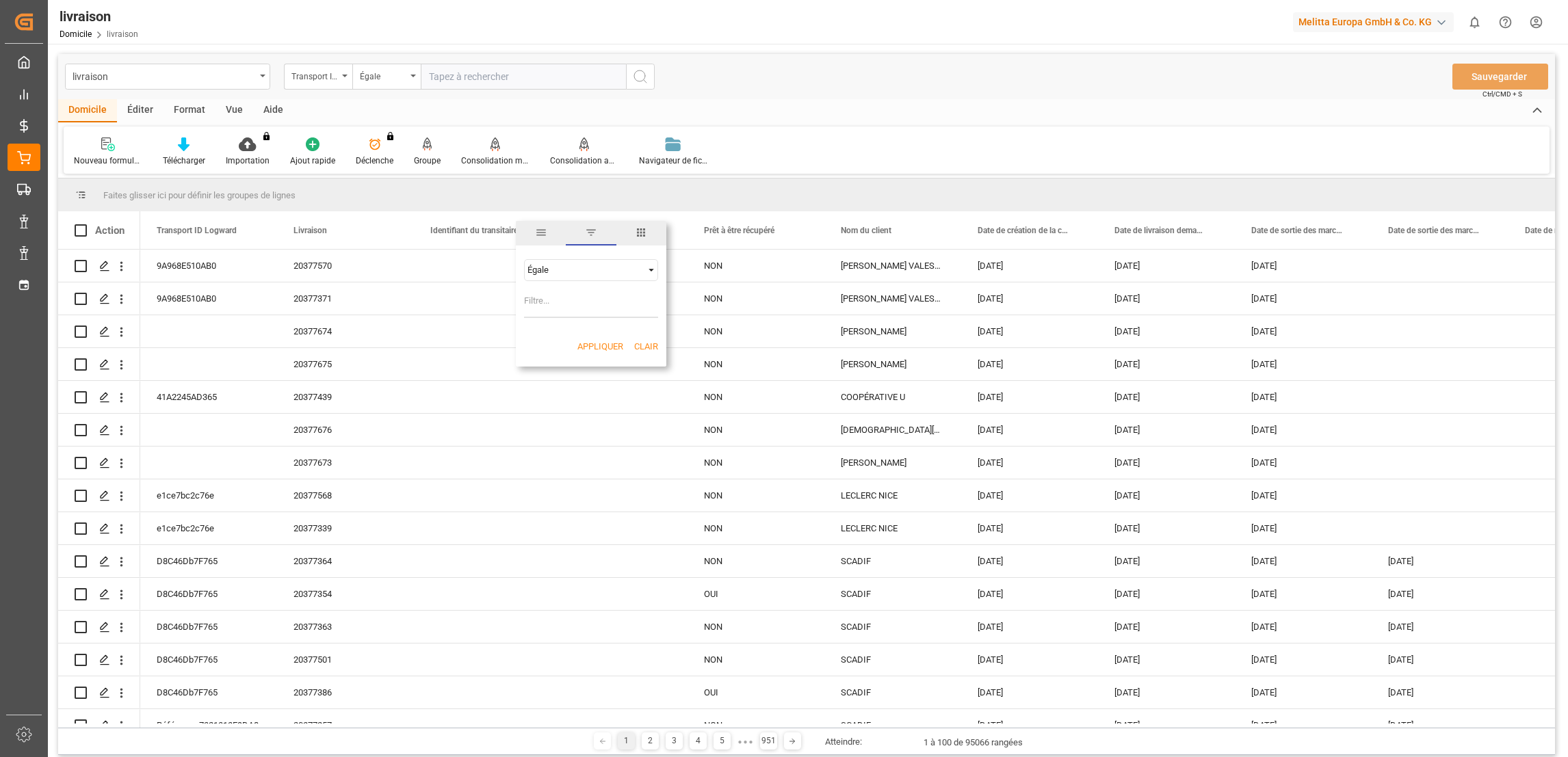
click at [823, 153] on div "Nouveau formulaire Télécharger Importation You don't have permission for this f…" at bounding box center [806, 150] width 1485 height 47
click at [617, 232] on span "Identifiant réel du transitaire" at bounding box center [613, 231] width 92 height 9
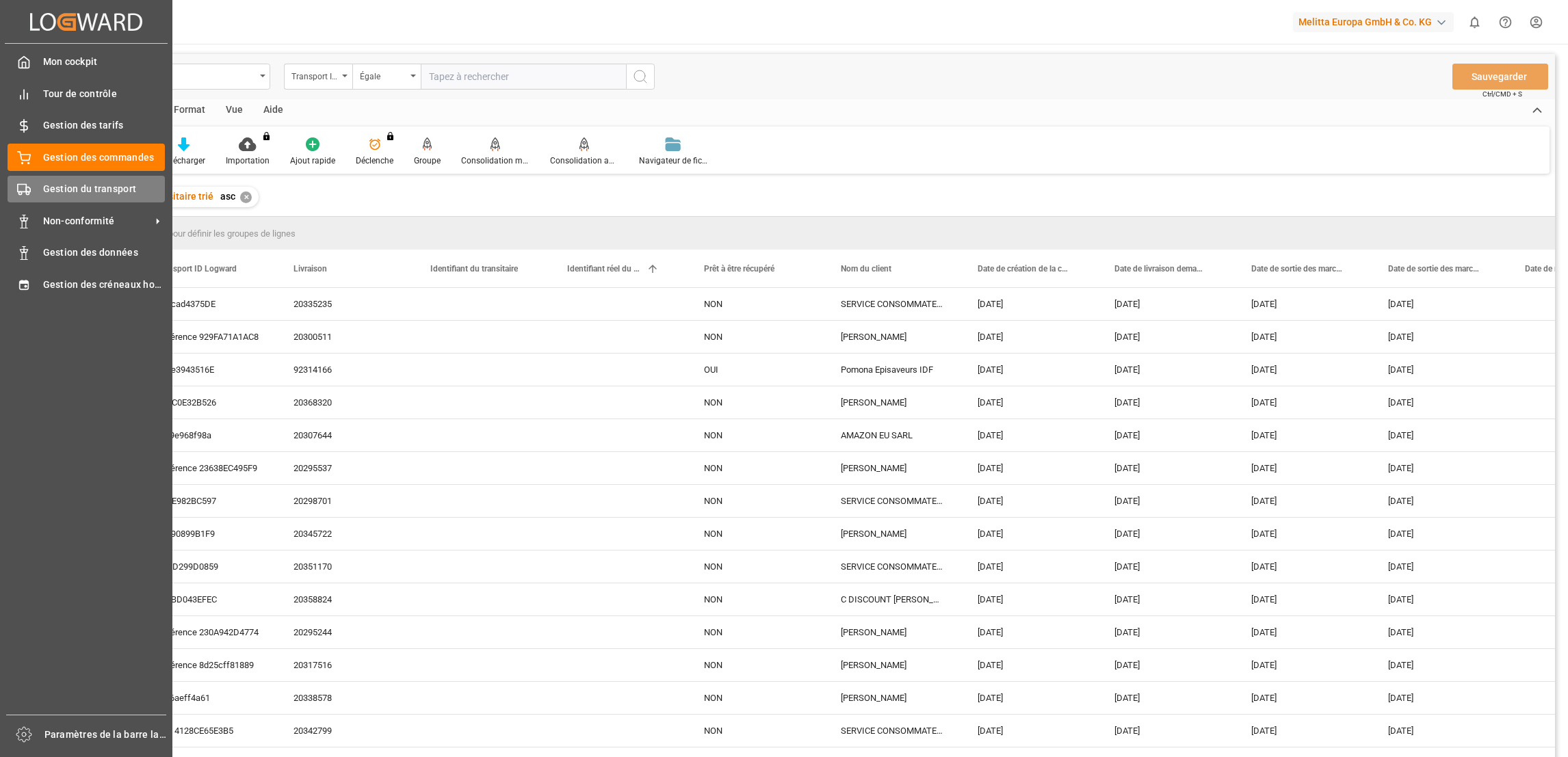
click at [108, 186] on span "Gestion du transport" at bounding box center [104, 189] width 122 height 15
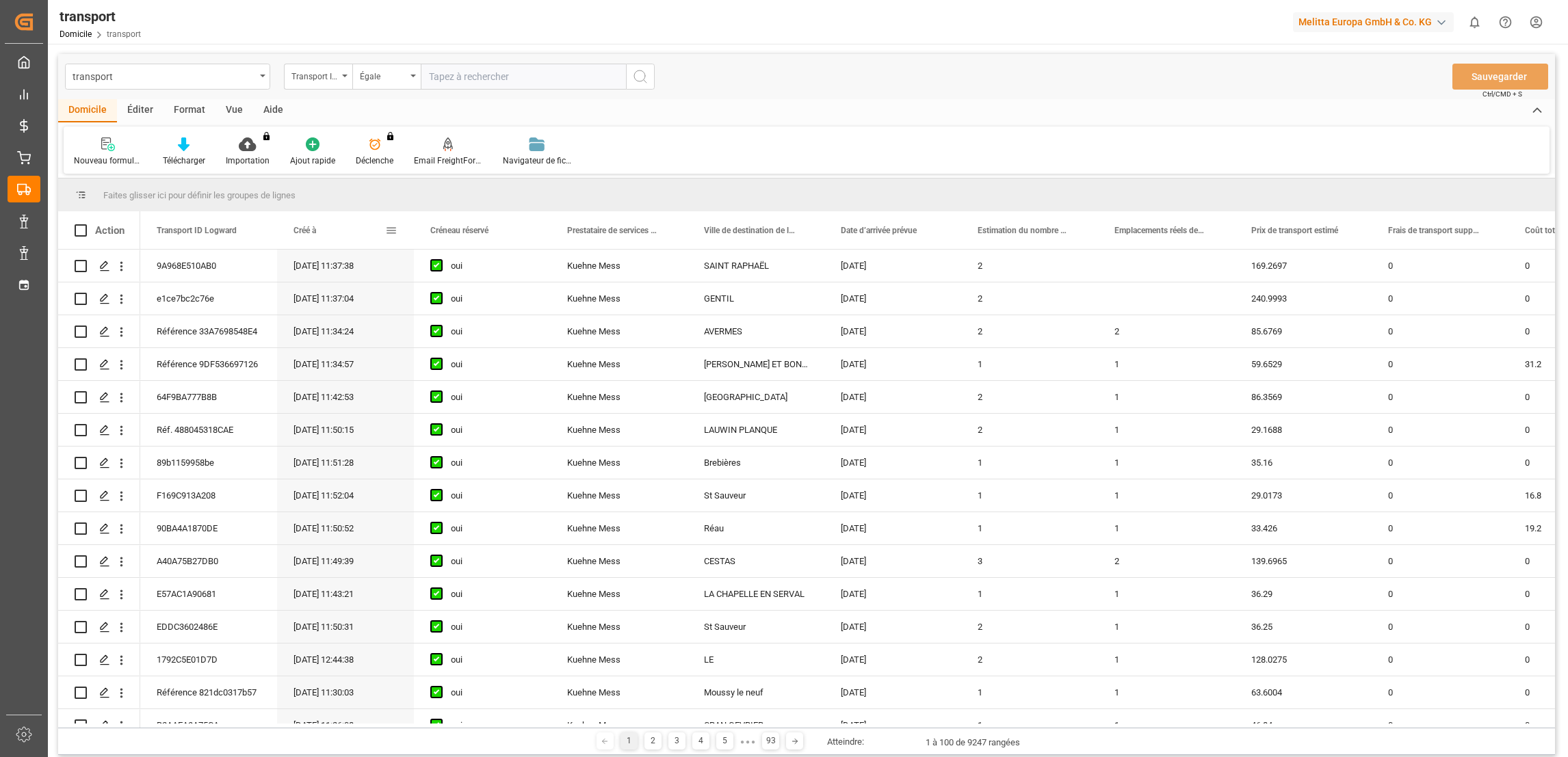
click at [398, 227] on div "Créé à" at bounding box center [345, 230] width 137 height 38
click at [392, 230] on span at bounding box center [390, 230] width 12 height 12
click at [513, 299] on input "date" at bounding box center [454, 304] width 134 height 28
type input "[DATE]"
click at [473, 349] on button "Appliquer" at bounding box center [464, 346] width 46 height 14
